Goal: Information Seeking & Learning: Learn about a topic

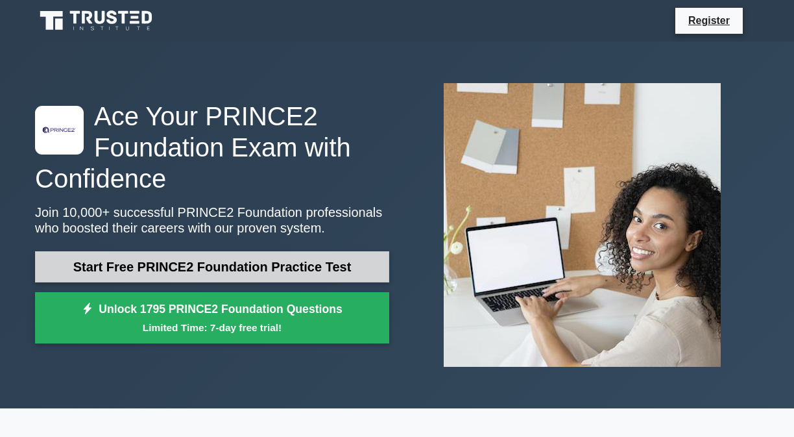
click at [234, 266] on link "Start Free PRINCE2 Foundation Practice Test" at bounding box center [212, 266] width 354 height 31
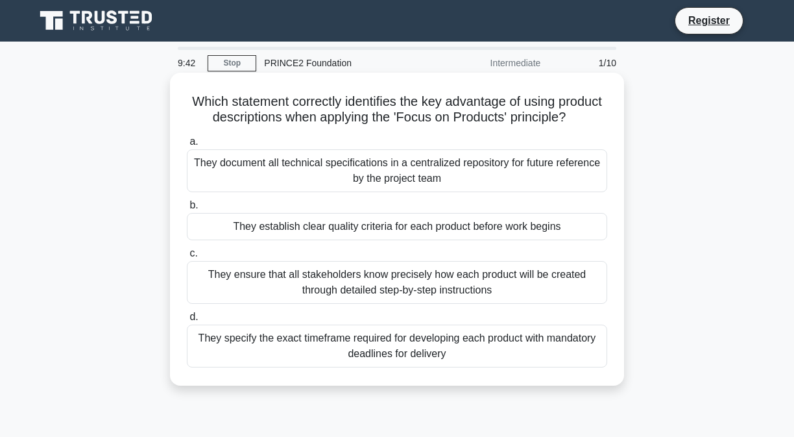
click at [403, 235] on div "They establish clear quality criteria for each product before work begins" at bounding box center [397, 226] width 420 height 27
click at [187, 210] on input "b. They establish clear quality criteria for each product before work begins" at bounding box center [187, 205] width 0 height 8
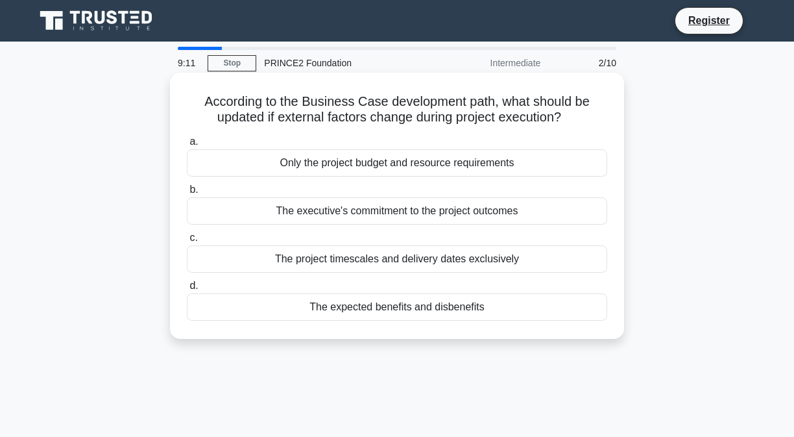
click at [383, 261] on div "The project timescales and delivery dates exclusively" at bounding box center [397, 258] width 420 height 27
click at [187, 242] on input "c. The project timescales and delivery dates exclusively" at bounding box center [187, 238] width 0 height 8
